Goal: Information Seeking & Learning: Find specific fact

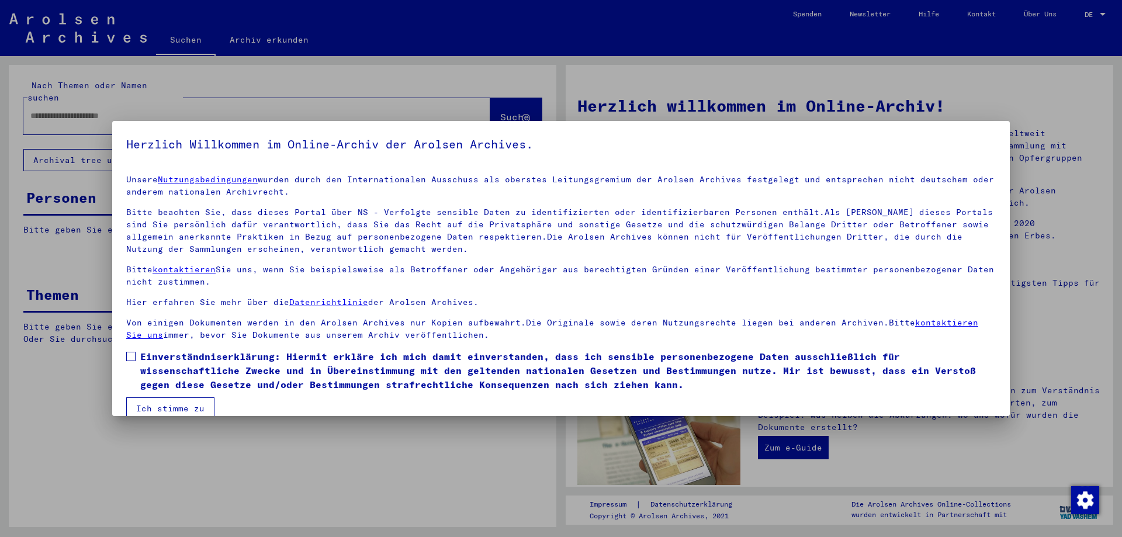
click at [187, 411] on button "Ich stimme zu" at bounding box center [170, 408] width 88 height 22
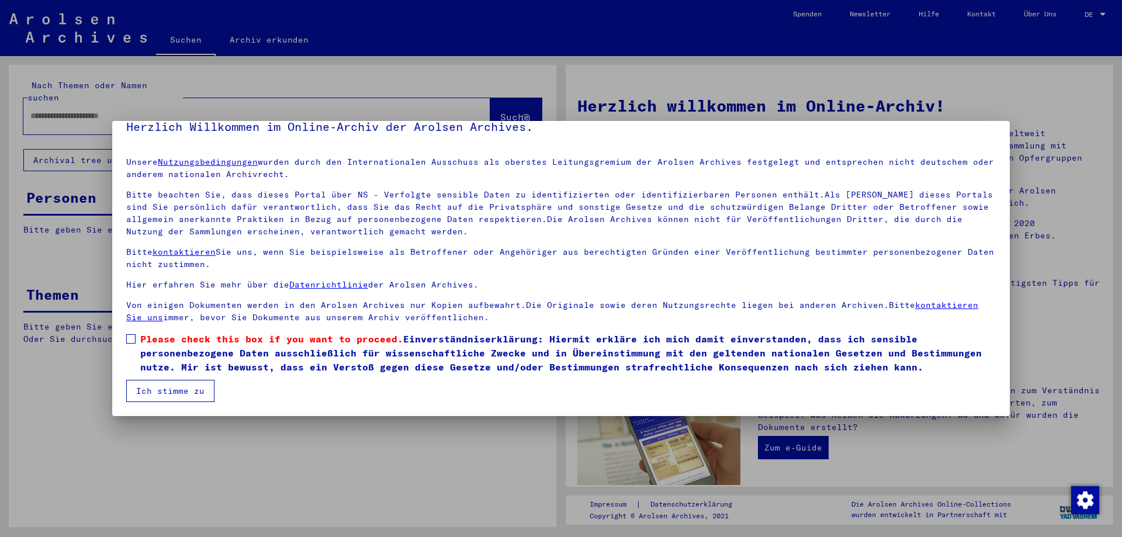
click at [186, 396] on button "Ich stimme zu" at bounding box center [170, 391] width 88 height 22
click at [133, 339] on span at bounding box center [130, 338] width 9 height 9
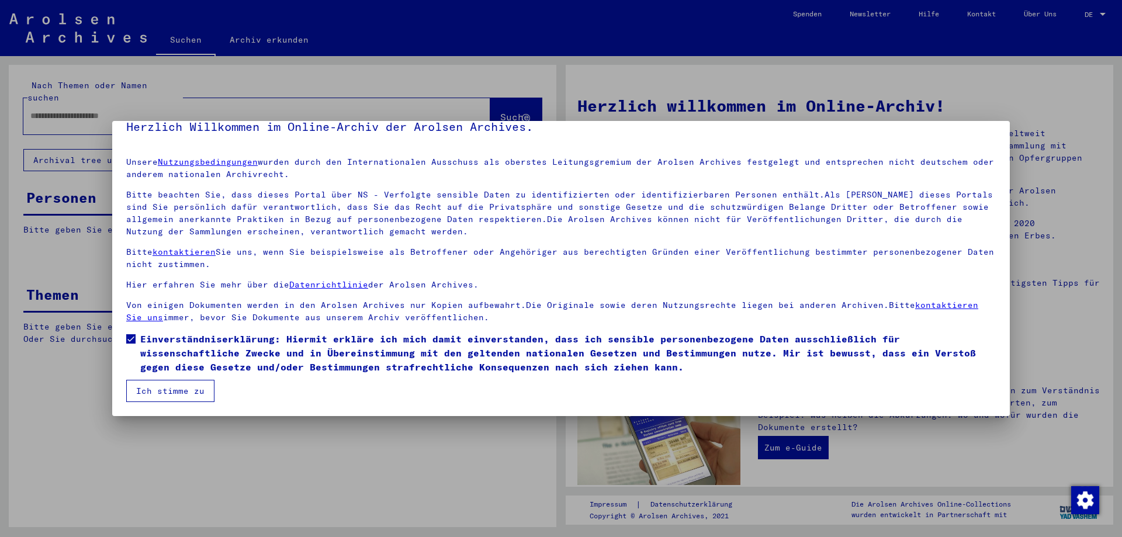
click at [155, 393] on button "Ich stimme zu" at bounding box center [170, 391] width 88 height 22
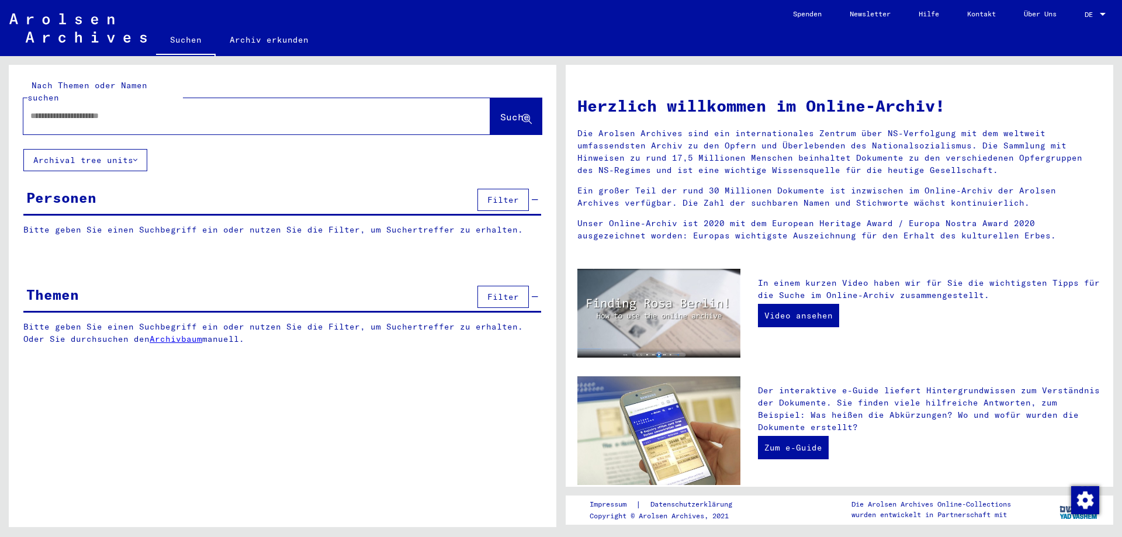
click at [98, 110] on input "text" at bounding box center [242, 116] width 425 height 12
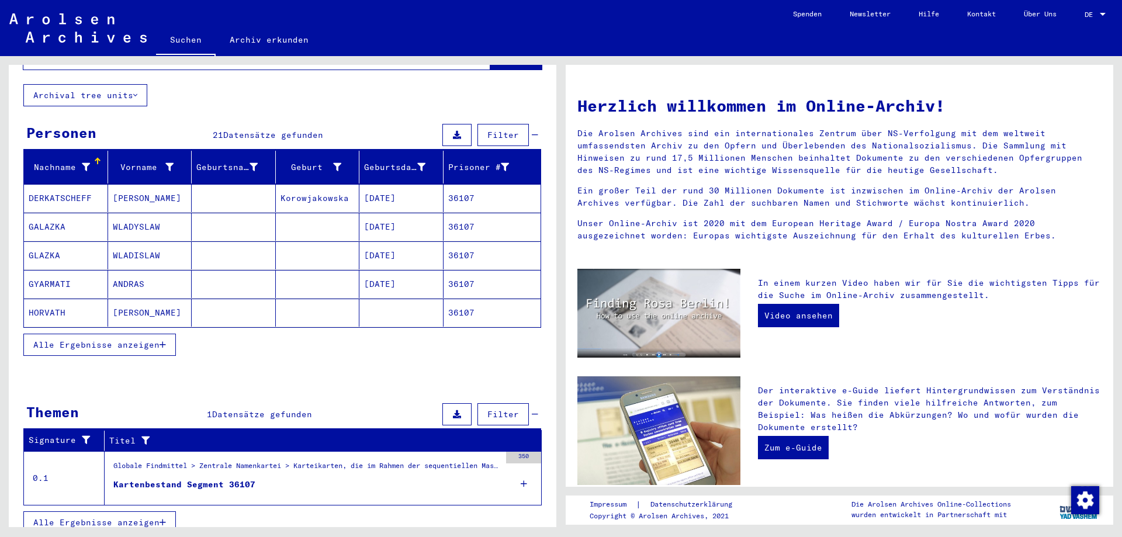
scroll to position [65, 0]
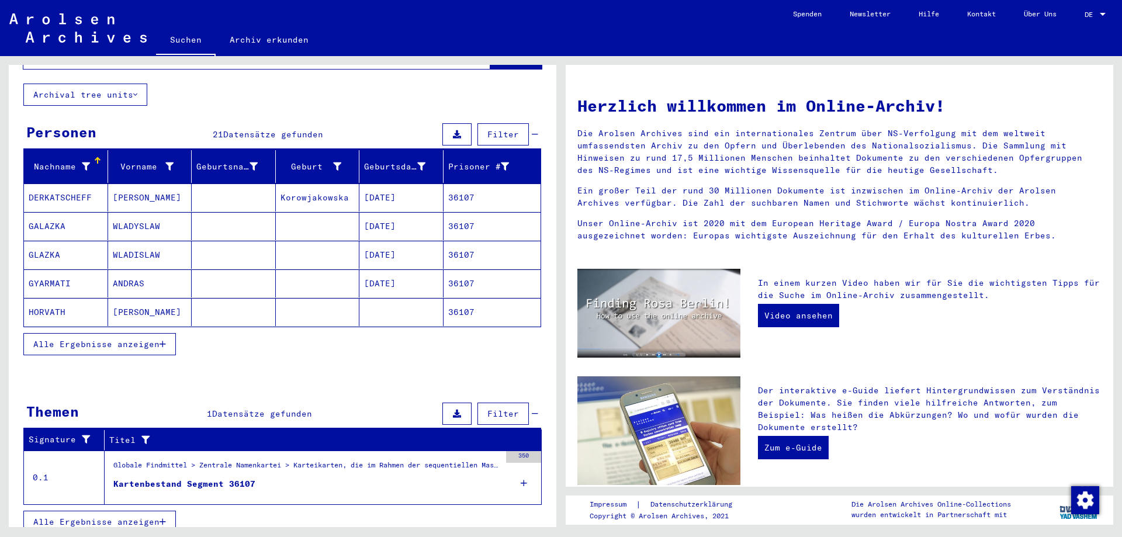
click at [96, 339] on span "Alle Ergebnisse anzeigen" at bounding box center [96, 344] width 126 height 11
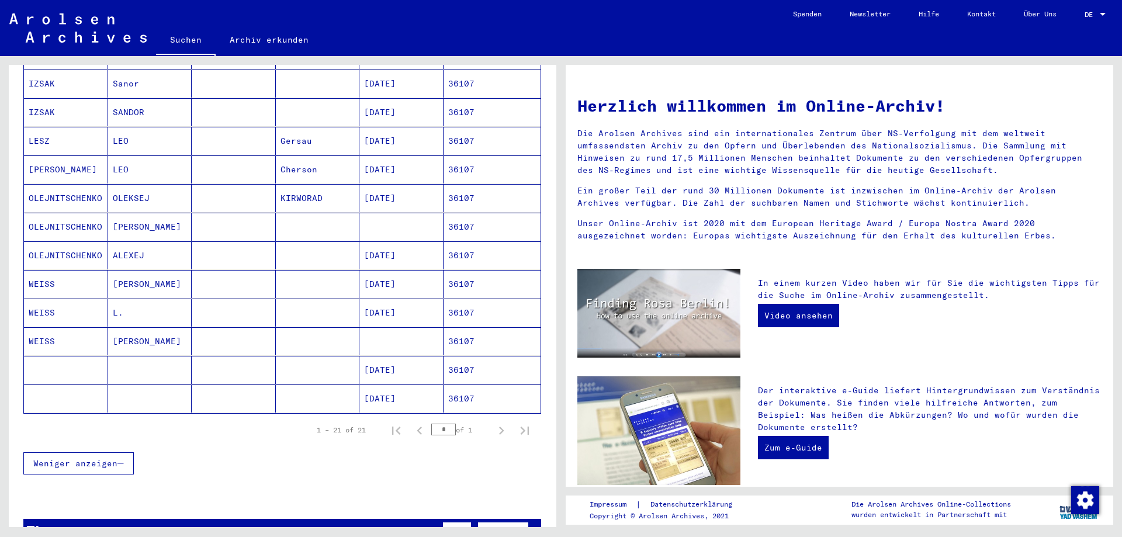
scroll to position [358, 0]
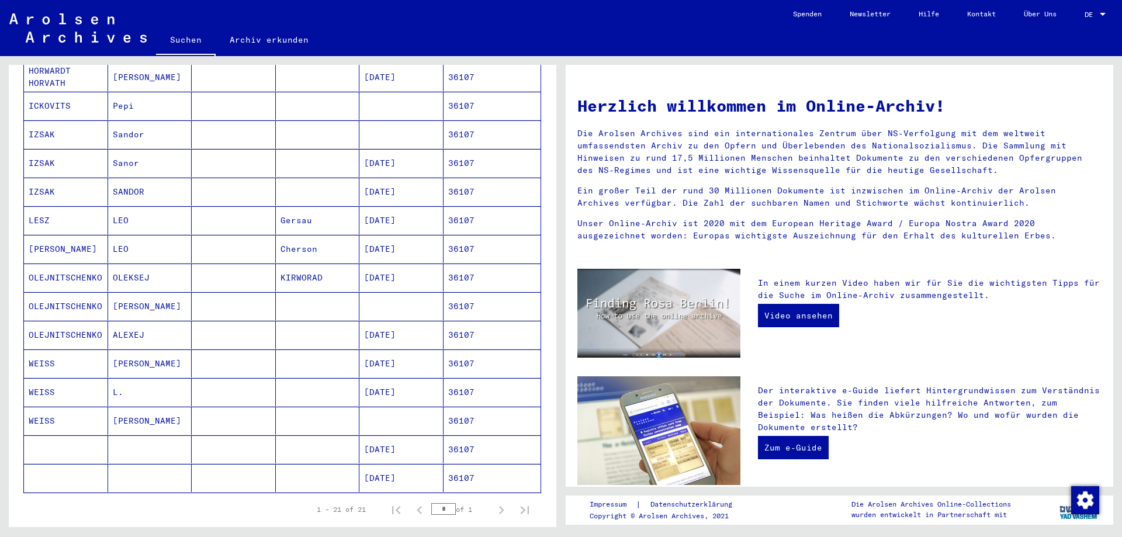
click at [45, 206] on mat-cell "LESZ" at bounding box center [66, 220] width 84 height 28
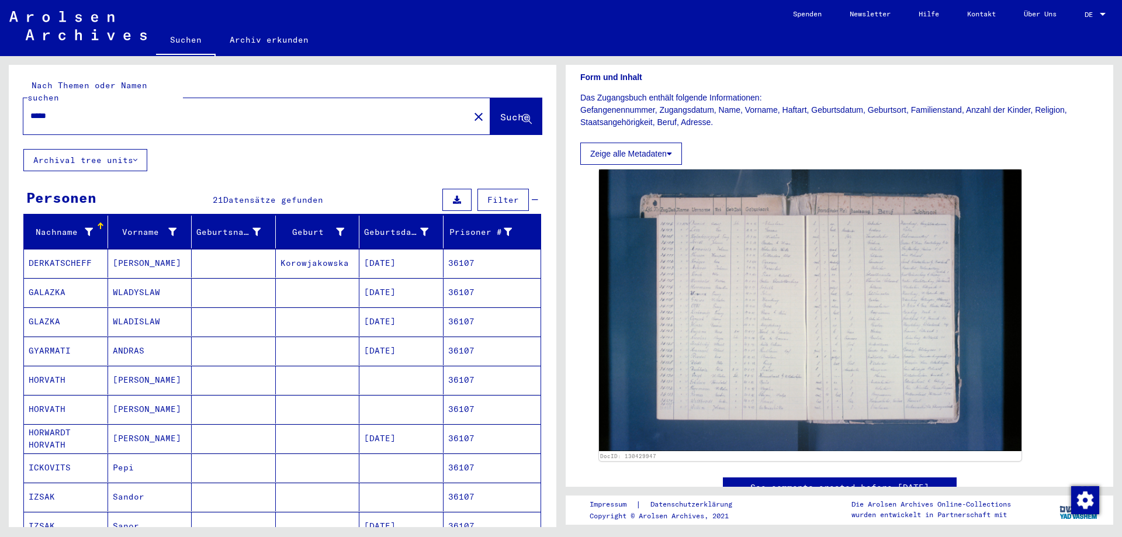
click at [77, 114] on div "*****" at bounding box center [242, 116] width 439 height 26
click at [79, 110] on input "*****" at bounding box center [246, 116] width 432 height 12
type input "*"
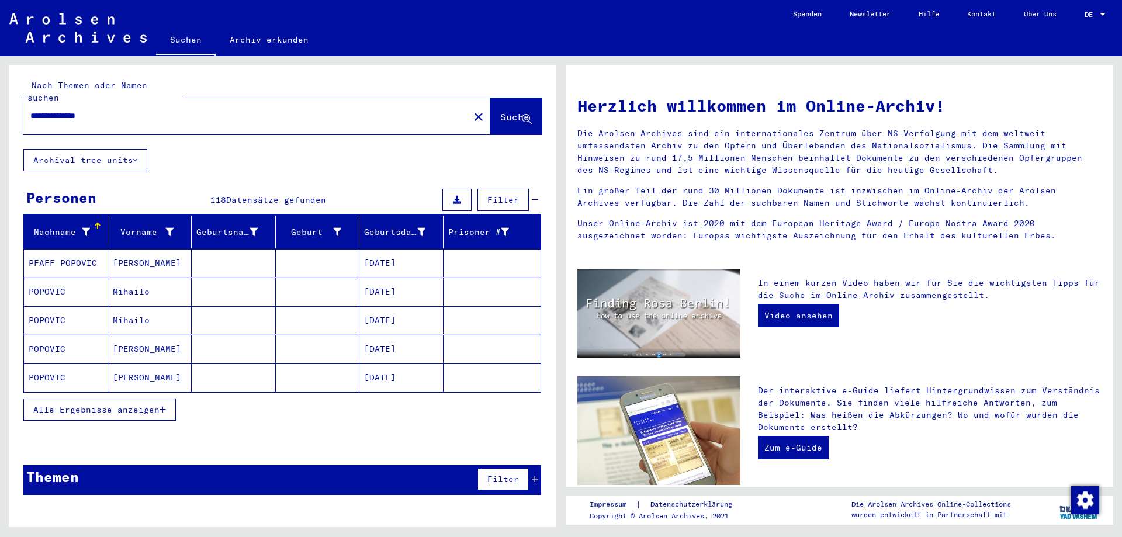
click at [60, 306] on mat-cell "POPOVIC" at bounding box center [66, 320] width 84 height 28
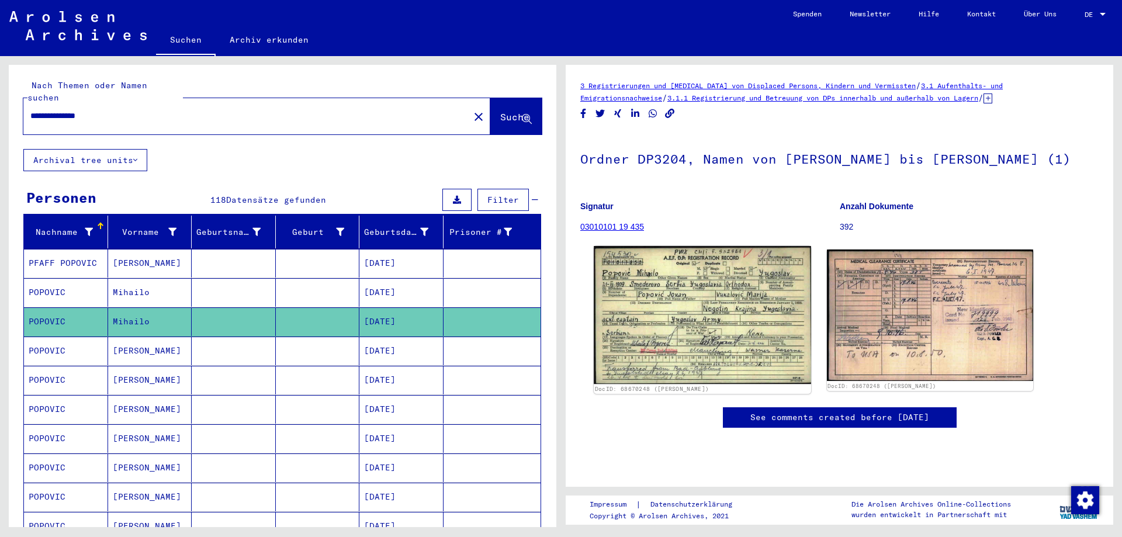
click at [730, 358] on img at bounding box center [702, 315] width 217 height 138
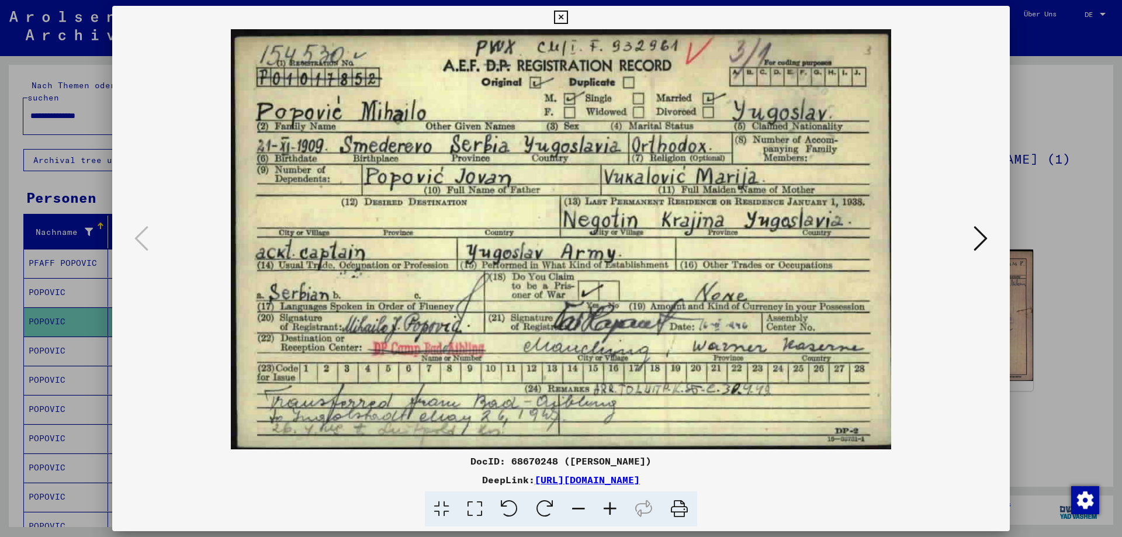
click at [984, 241] on icon at bounding box center [981, 238] width 14 height 28
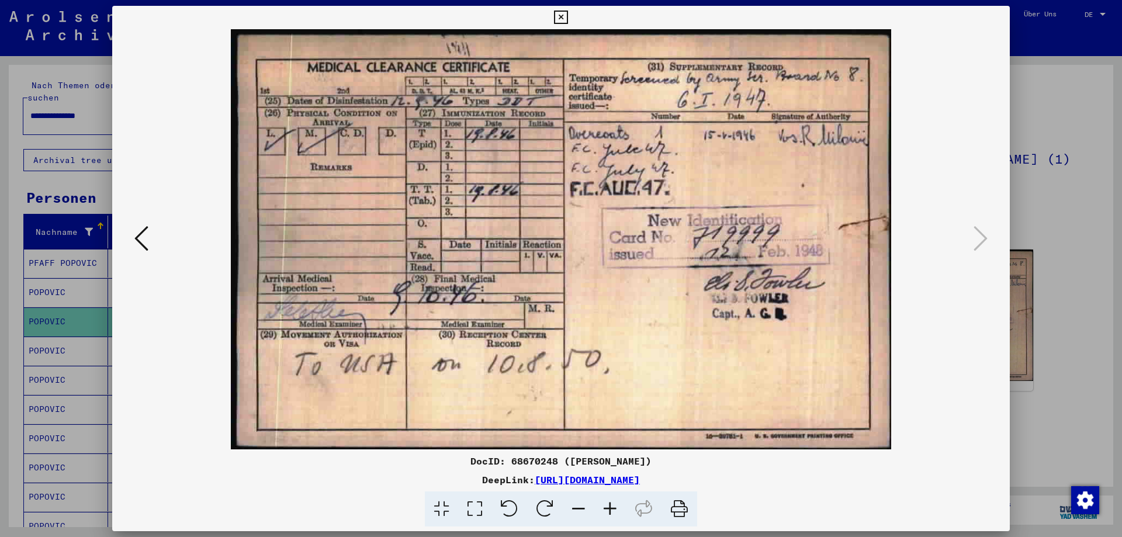
click at [565, 19] on icon at bounding box center [560, 18] width 13 height 14
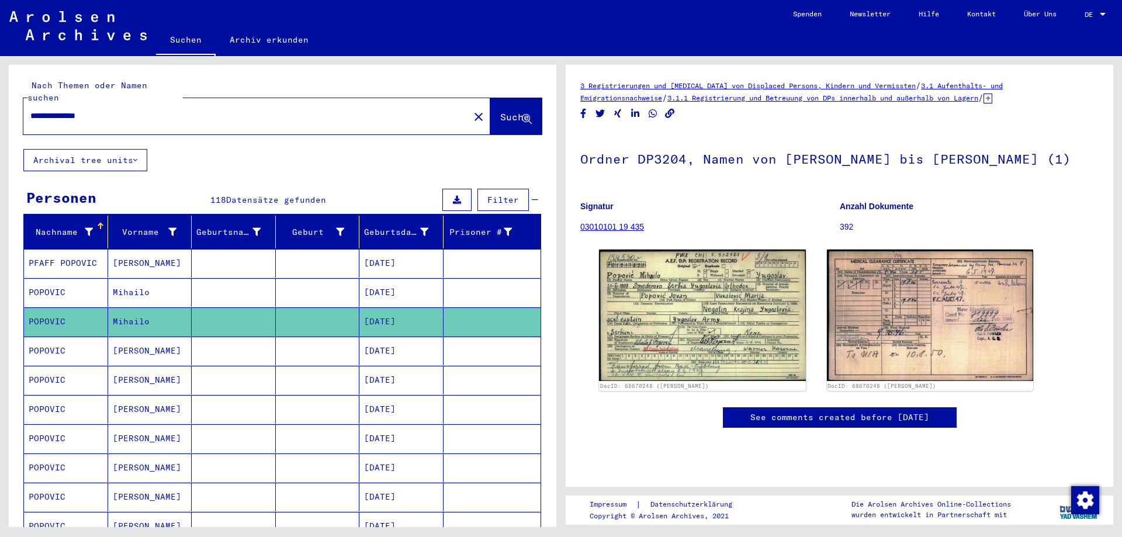
click at [49, 366] on mat-cell "POPOVIC" at bounding box center [66, 380] width 84 height 29
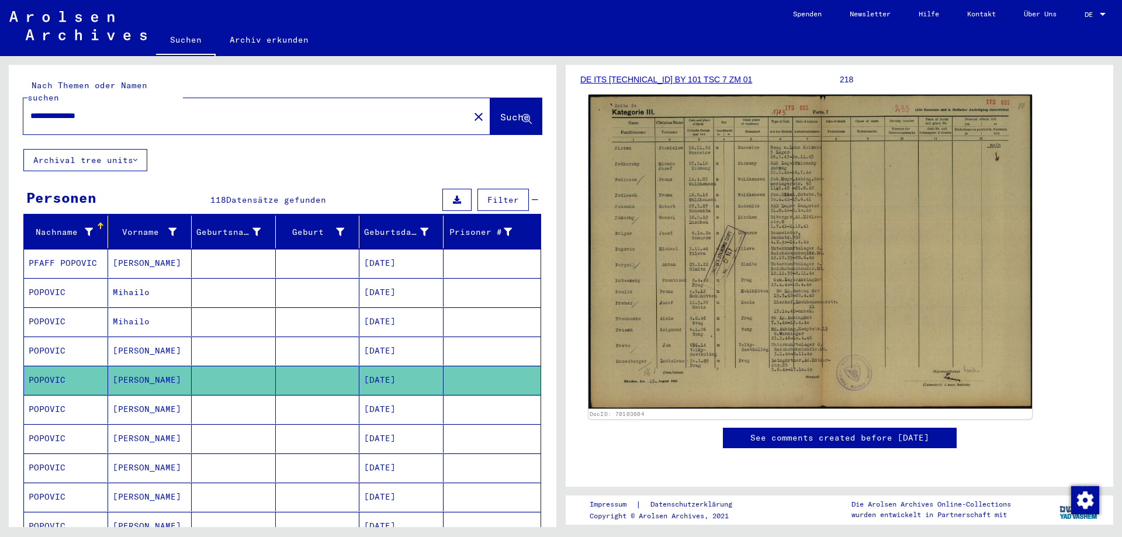
scroll to position [175, 0]
click at [768, 200] on img at bounding box center [810, 252] width 444 height 314
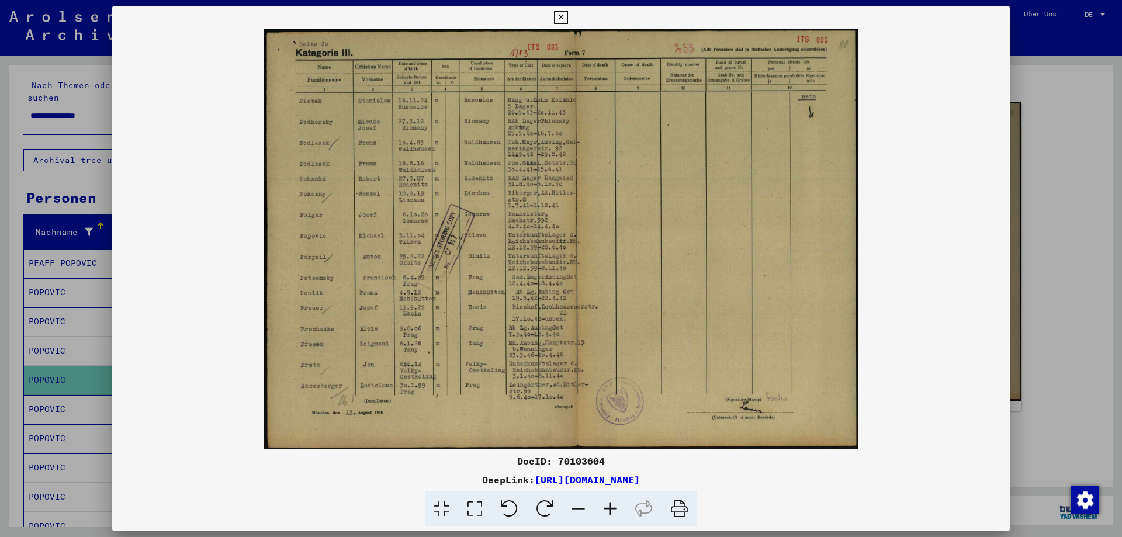
click at [565, 15] on icon at bounding box center [560, 18] width 13 height 14
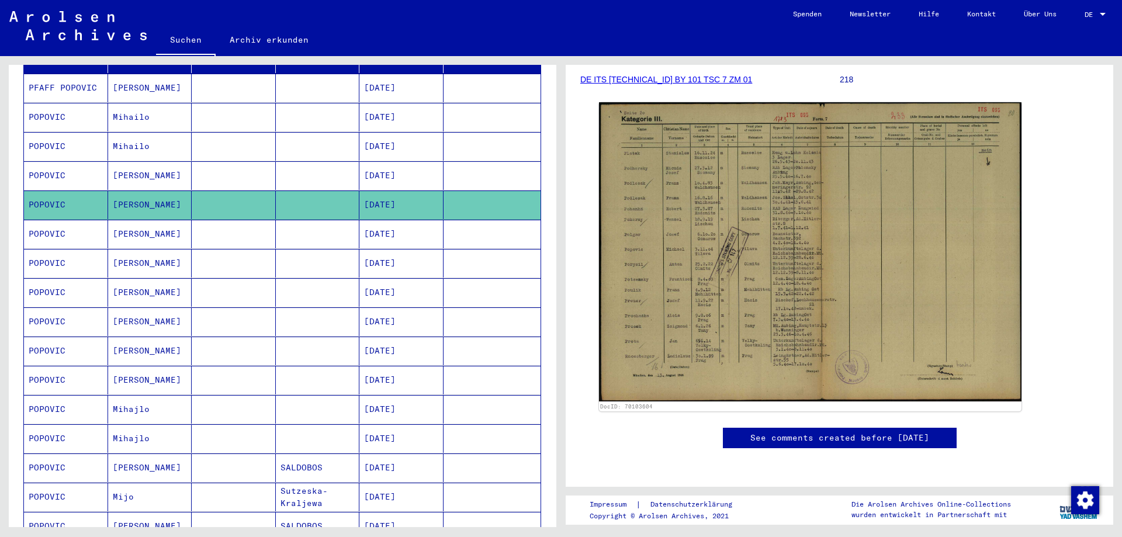
click at [124, 399] on mat-cell "Mihajlo" at bounding box center [150, 409] width 84 height 29
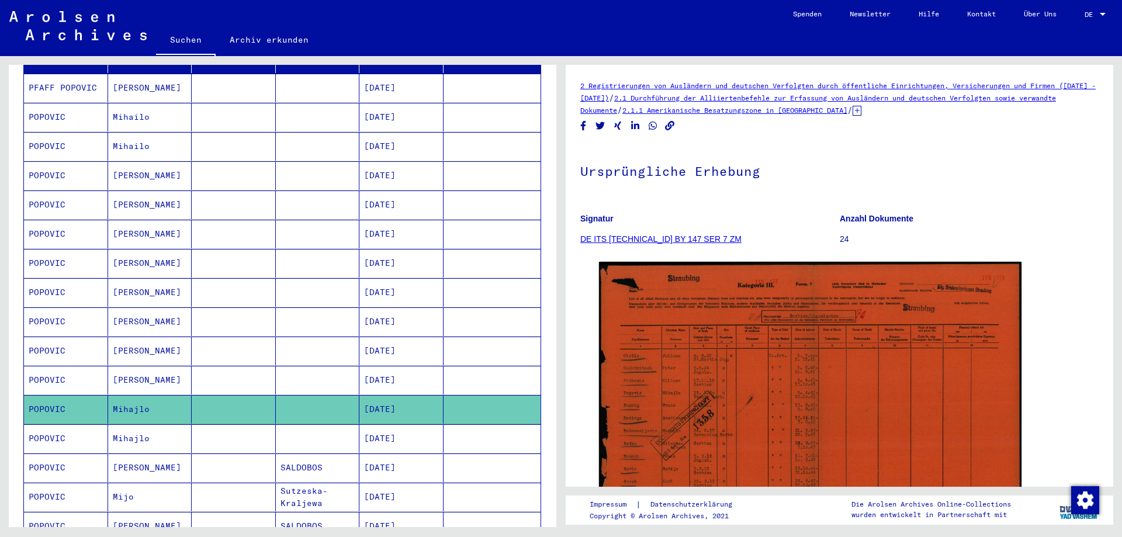
click at [129, 428] on mat-cell "Mihajlo" at bounding box center [150, 438] width 84 height 29
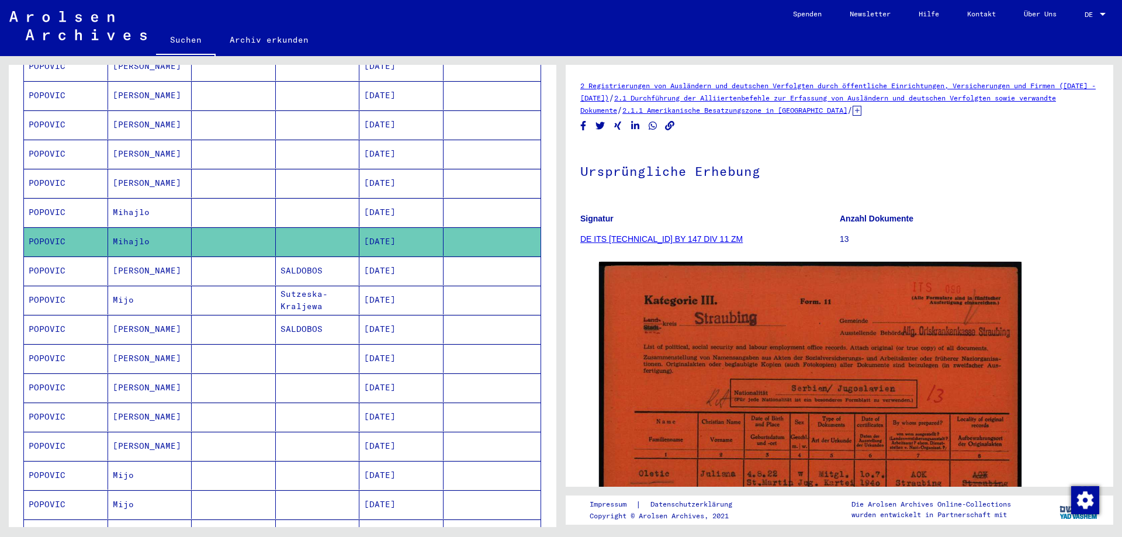
scroll to position [409, 0]
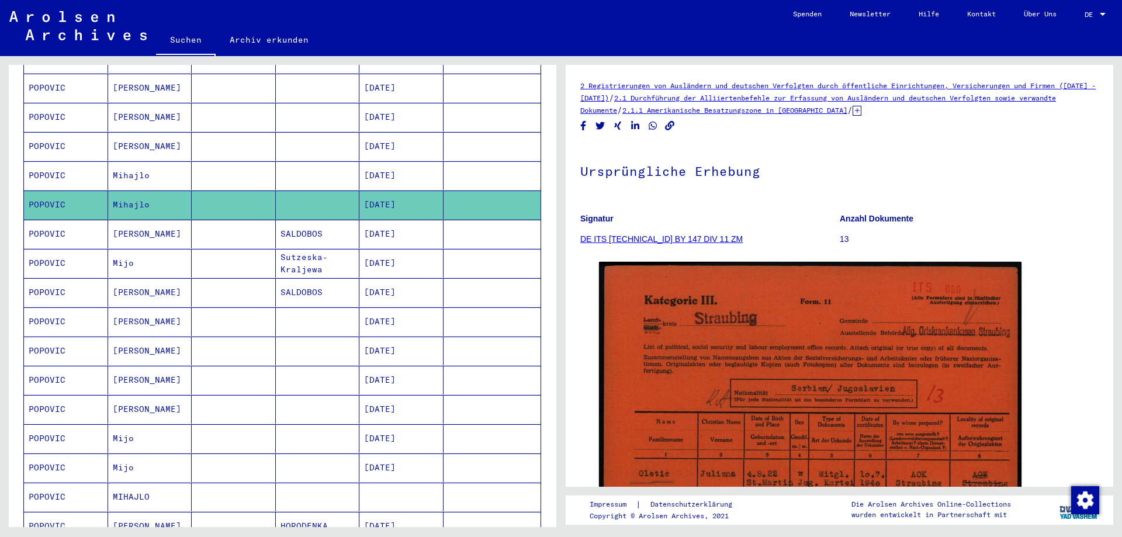
click at [130, 224] on mat-cell "[PERSON_NAME]" at bounding box center [150, 234] width 84 height 29
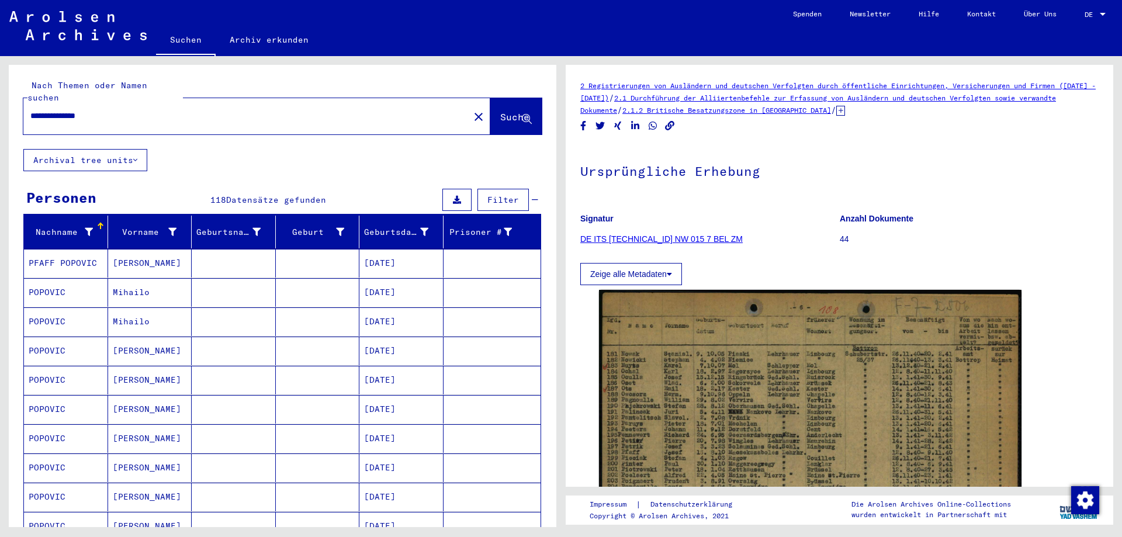
click at [180, 110] on input "**********" at bounding box center [246, 116] width 432 height 12
type input "*"
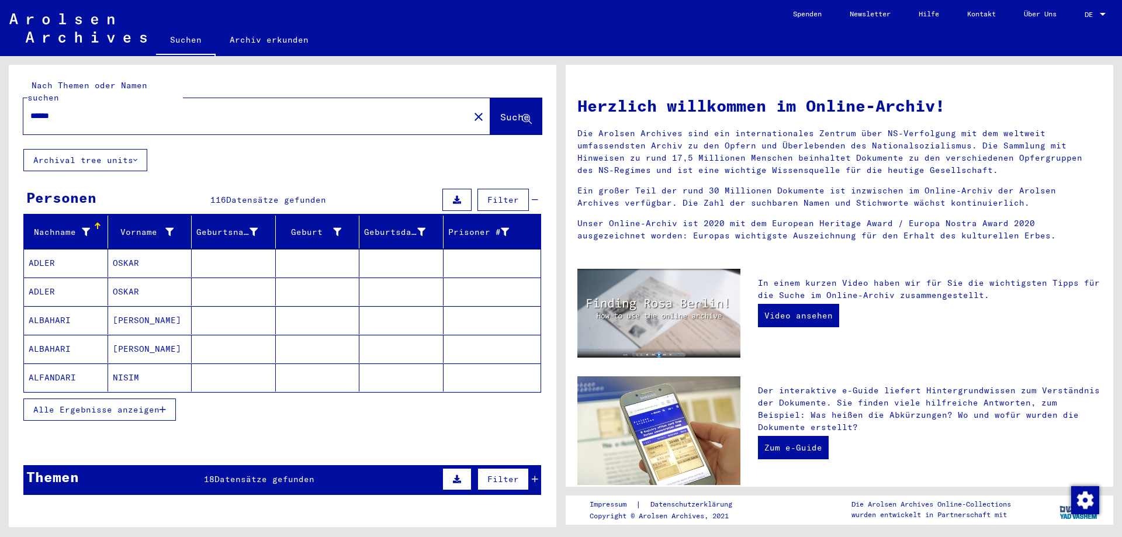
click at [150, 404] on span "Alle Ergebnisse anzeigen" at bounding box center [96, 409] width 126 height 11
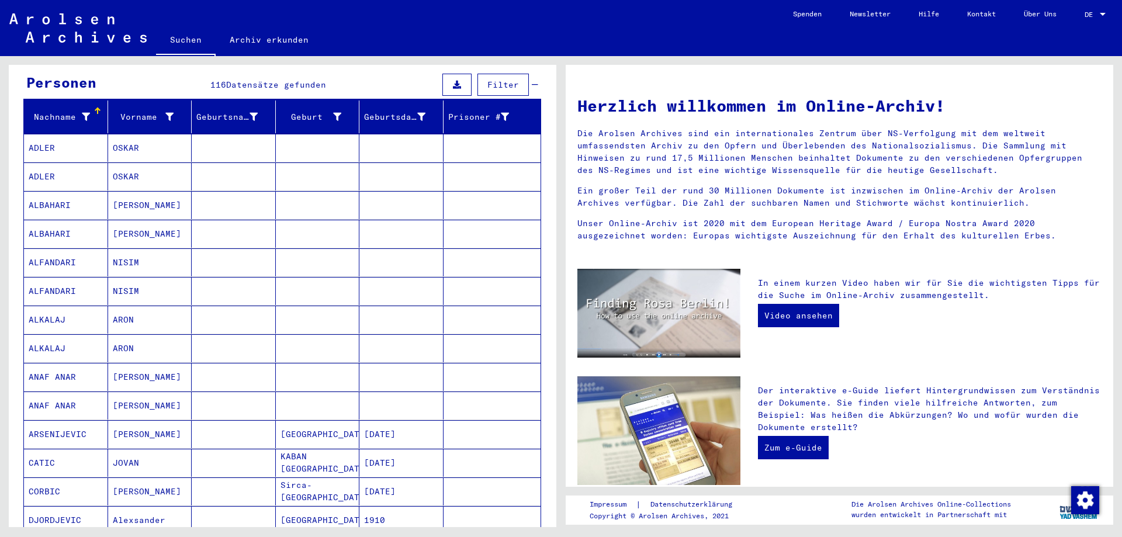
scroll to position [117, 0]
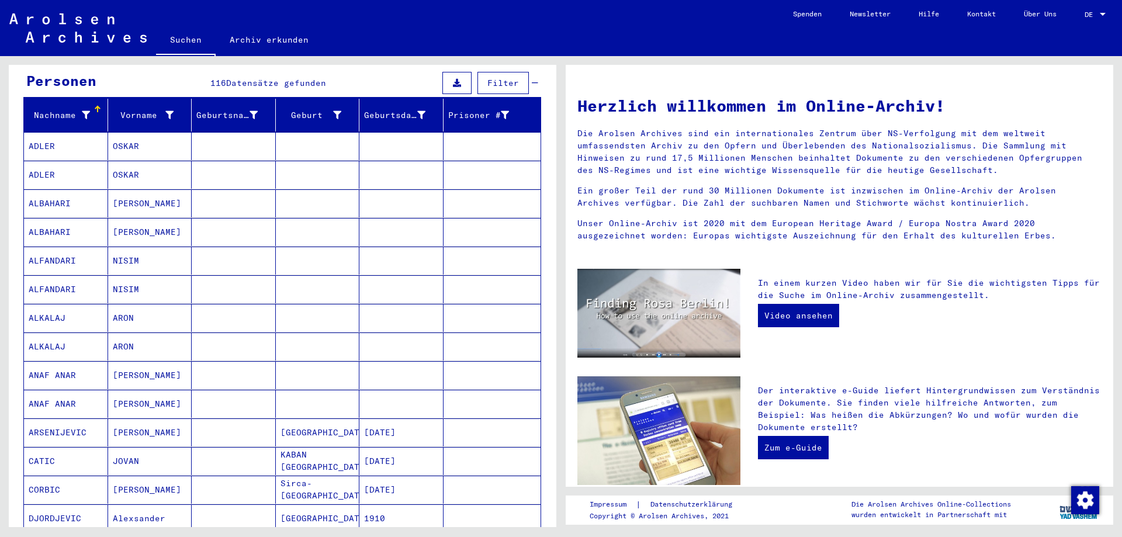
click at [75, 390] on mat-cell "ANAF ANAR" at bounding box center [66, 404] width 84 height 28
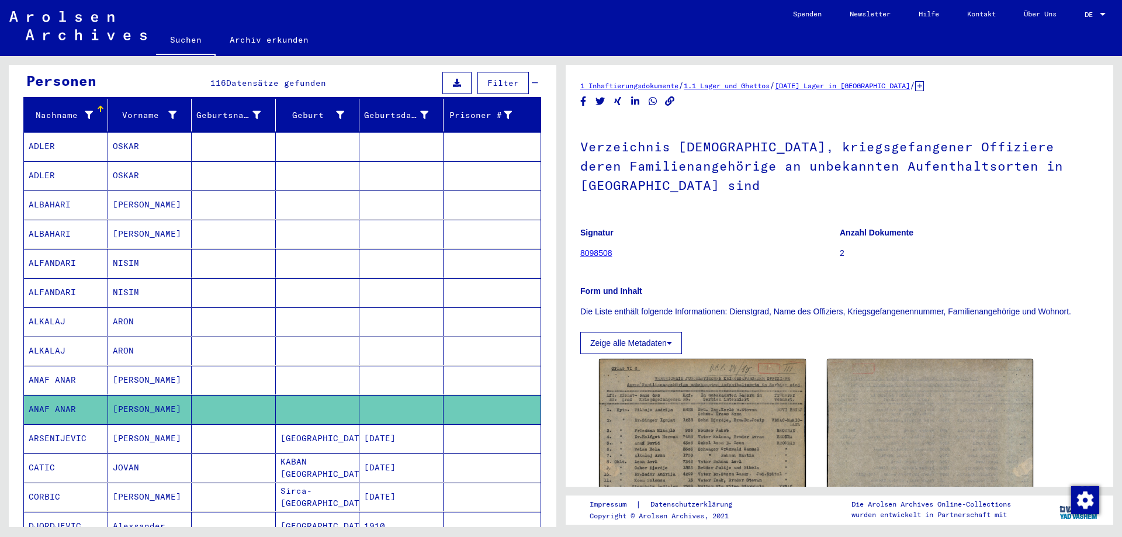
click at [60, 428] on mat-cell "ARSENIJEVIC" at bounding box center [66, 438] width 84 height 29
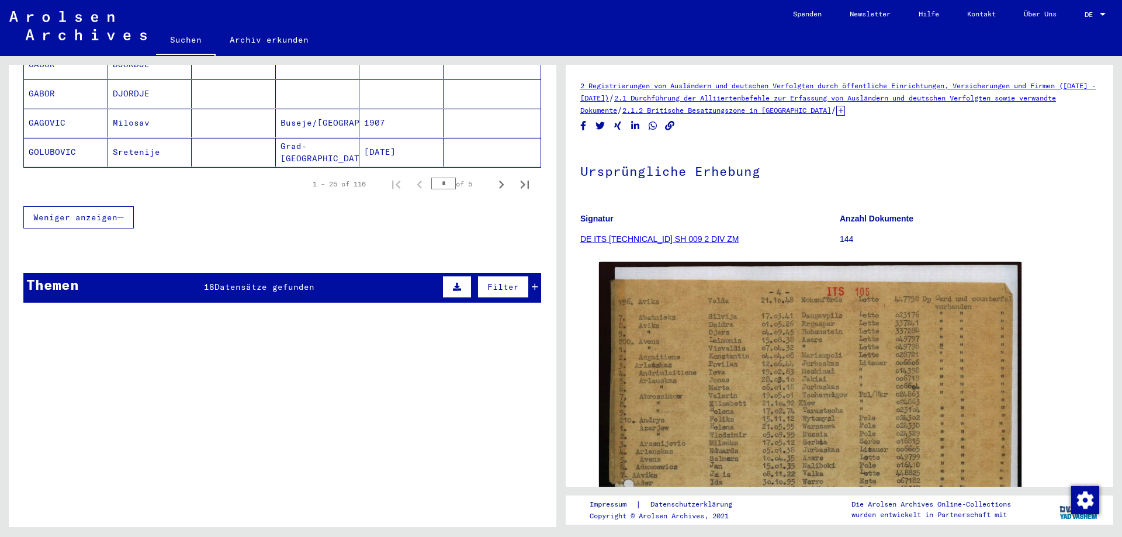
scroll to position [818, 0]
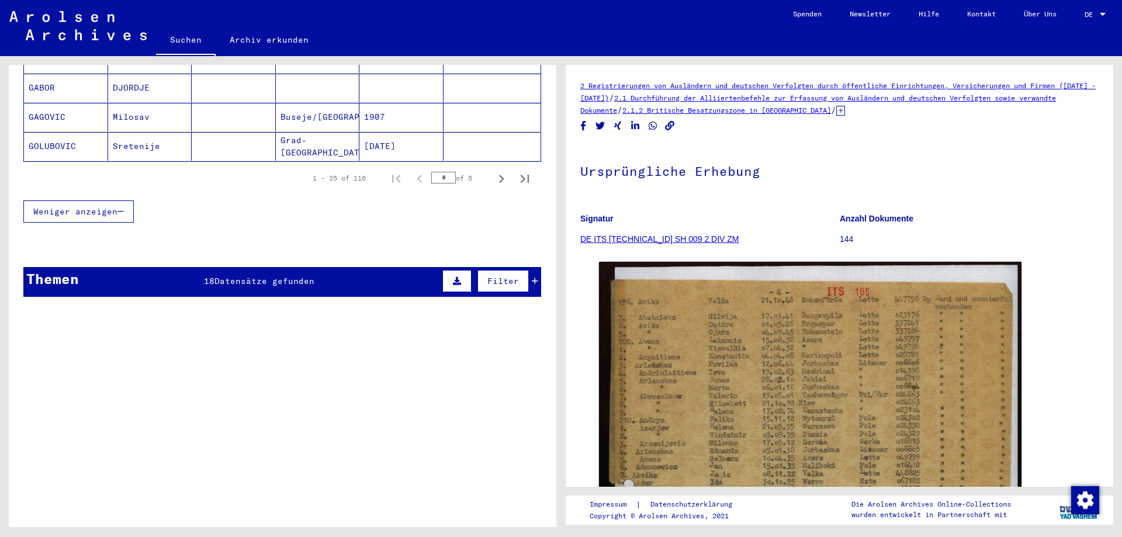
click at [91, 206] on span "Weniger anzeigen" at bounding box center [75, 211] width 84 height 11
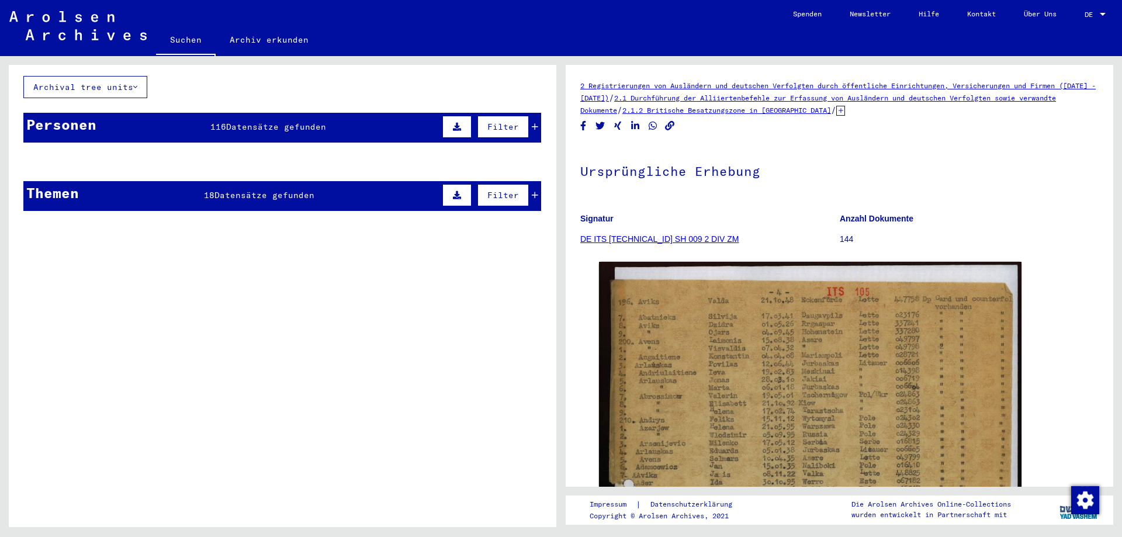
scroll to position [0, 0]
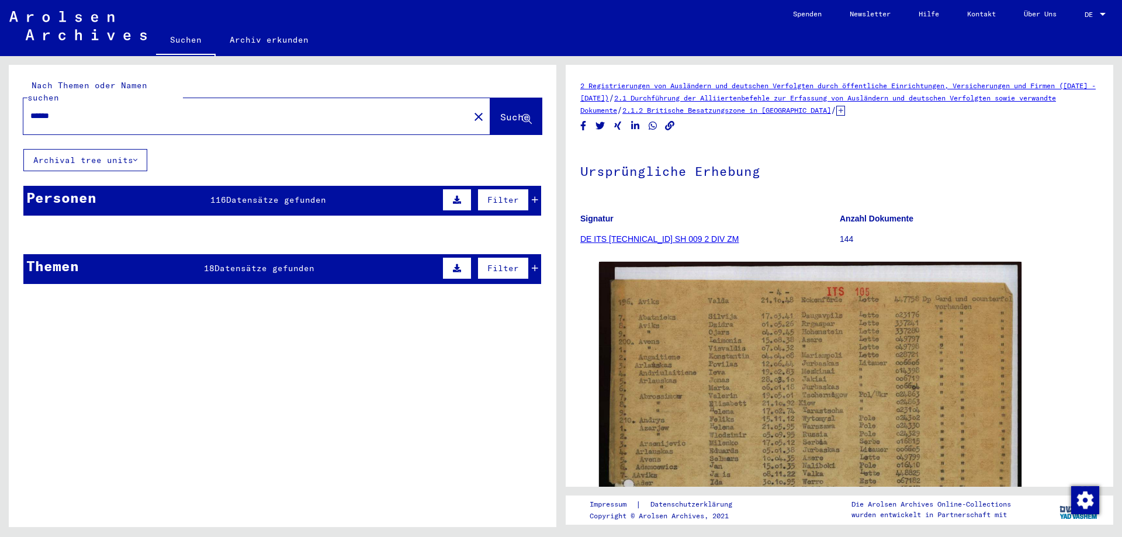
click at [117, 110] on input "******" at bounding box center [246, 116] width 432 height 12
type input "*****"
